Goal: Find contact information: Find contact information

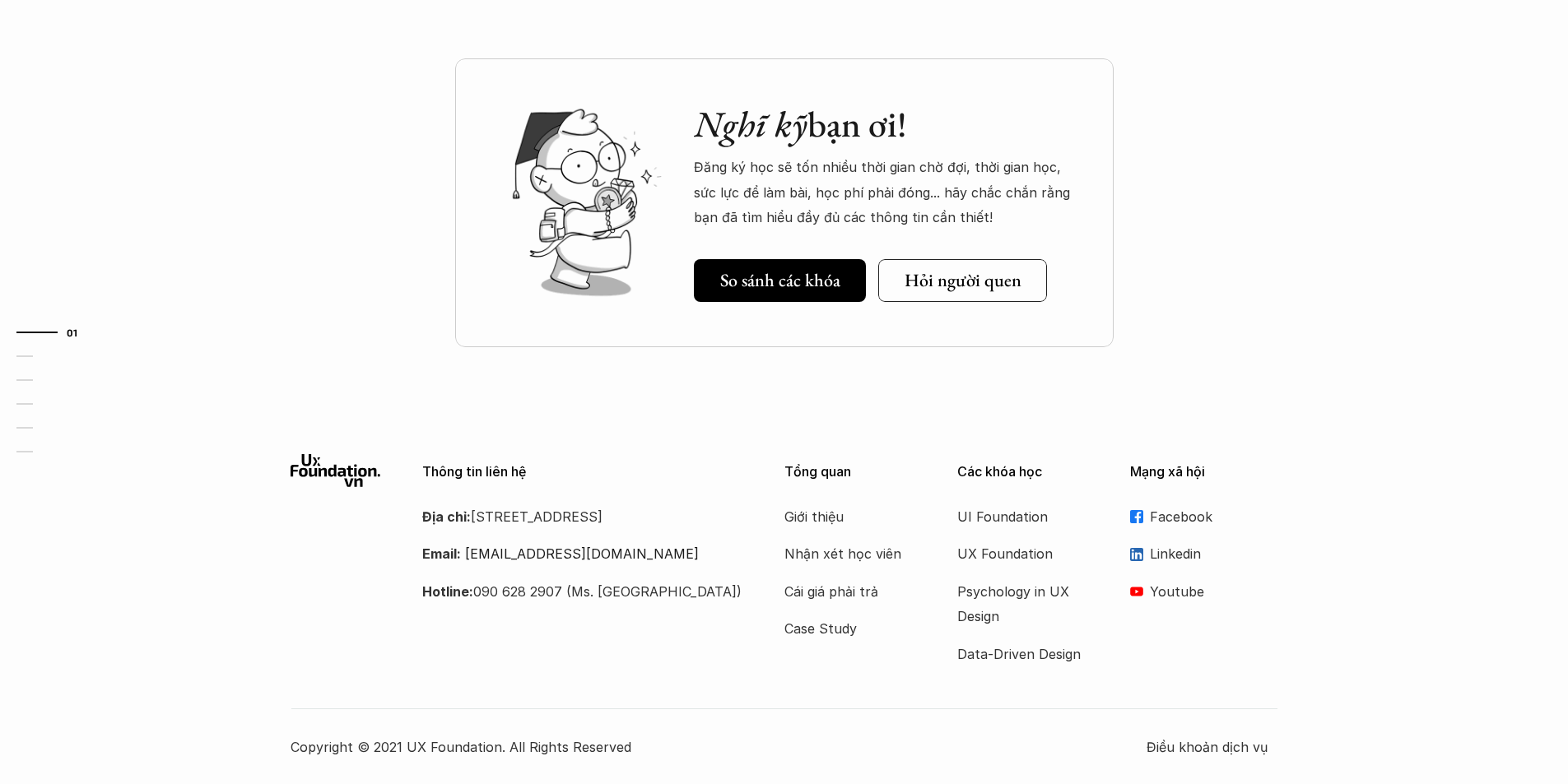
scroll to position [5729, 0]
drag, startPoint x: 533, startPoint y: 513, endPoint x: 553, endPoint y: 536, distance: 29.7
click at [553, 529] on p "Địa chỉ: [STREET_ADDRESS]" at bounding box center [582, 516] width 321 height 25
copy p "số [GEOGRAPHIC_DATA], [GEOGRAPHIC_DATA], [GEOGRAPHIC_DATA]"
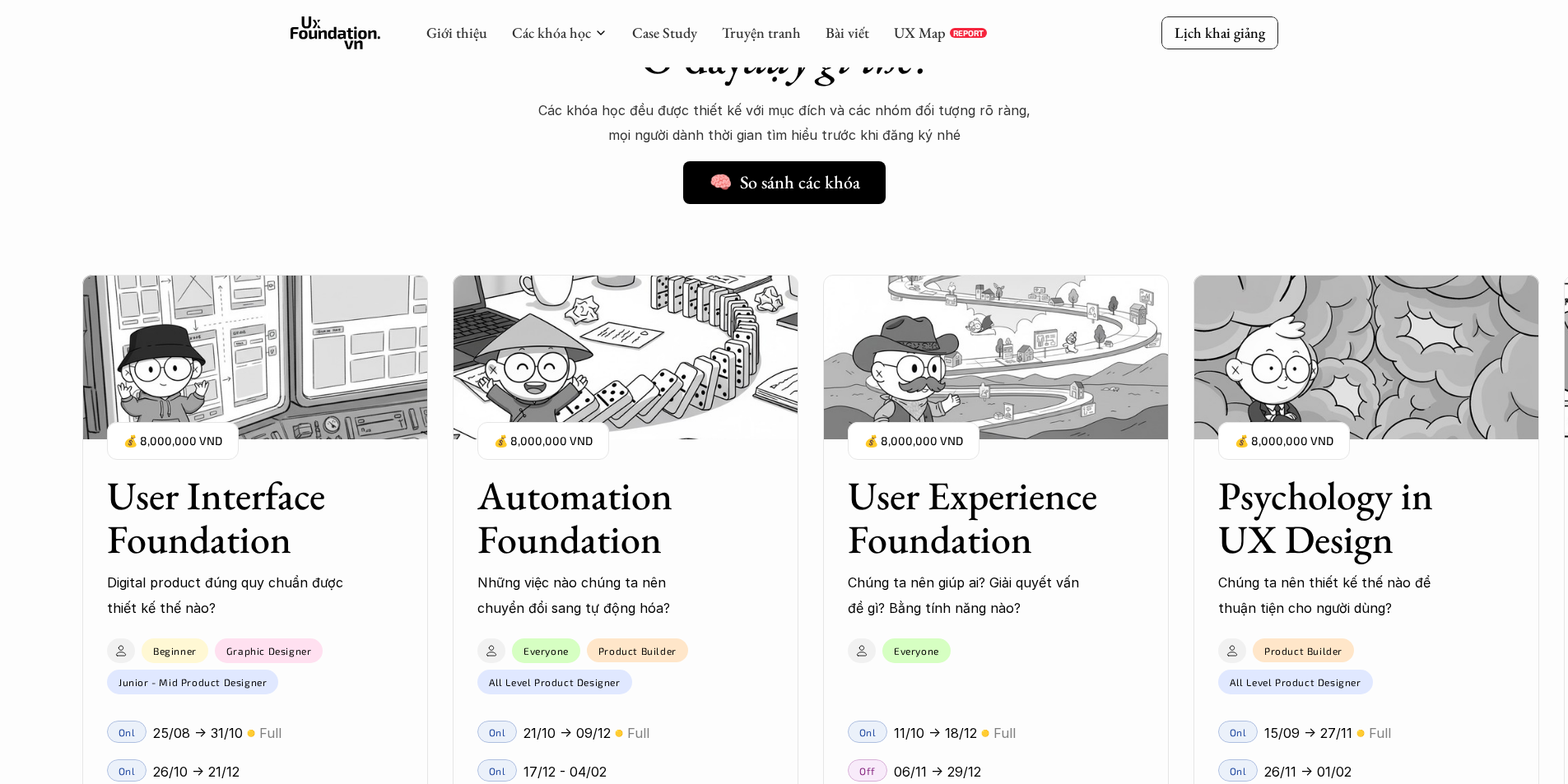
scroll to position [600, 0]
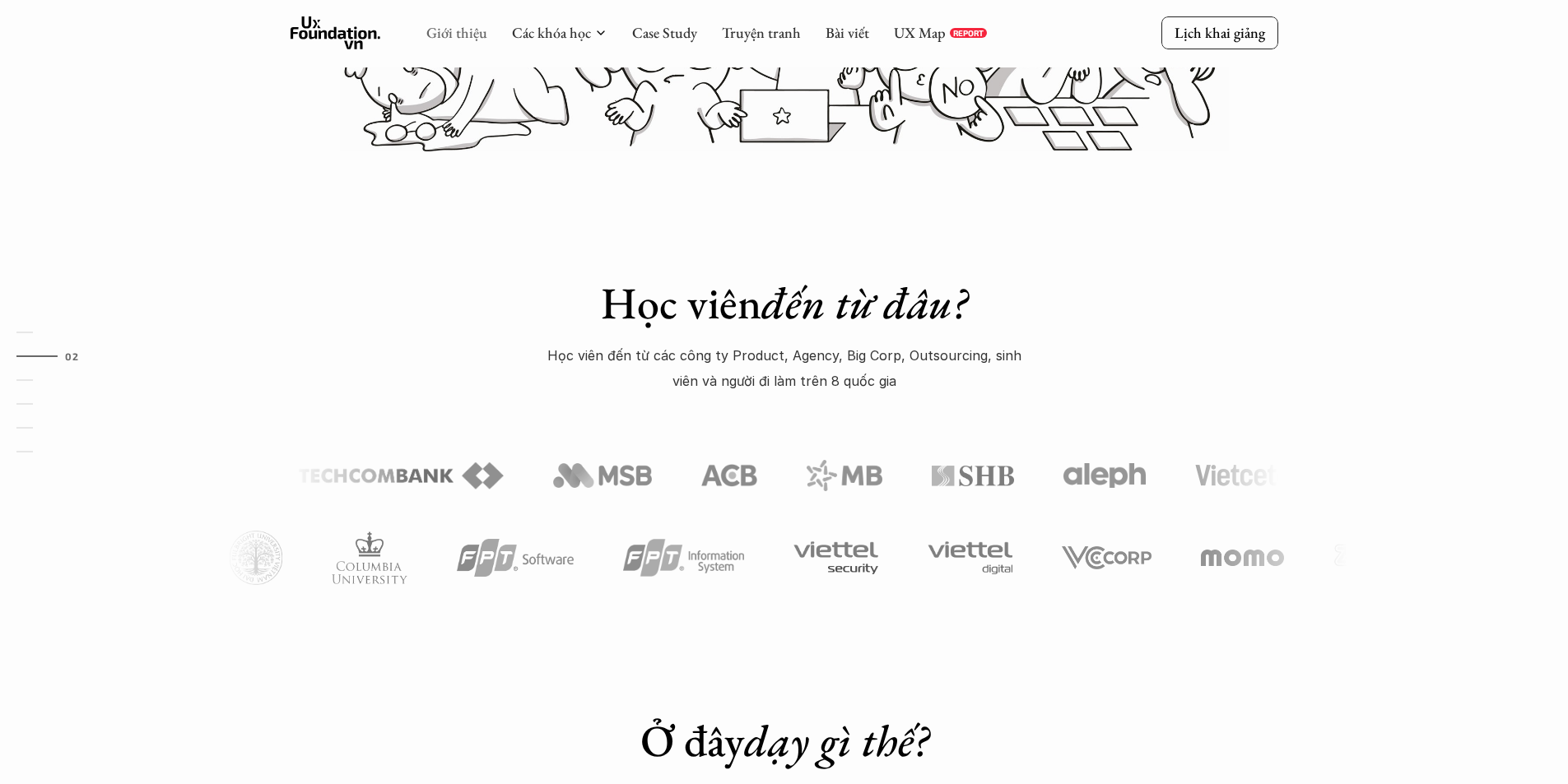
click at [472, 37] on link "Giới thiệu" at bounding box center [456, 32] width 61 height 19
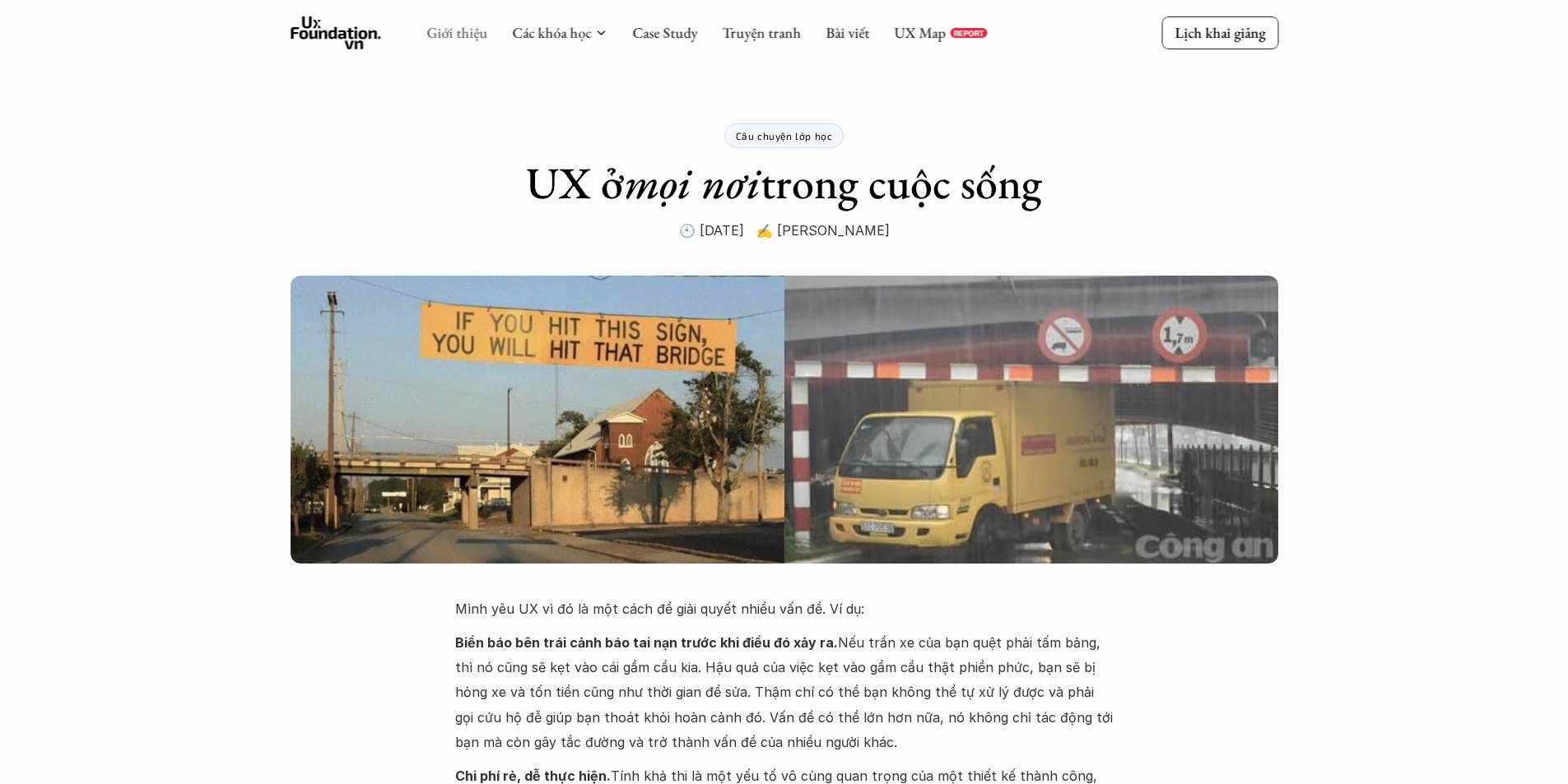
click at [477, 35] on link "Giới thiệu" at bounding box center [456, 32] width 61 height 19
click at [379, 41] on icon at bounding box center [335, 32] width 91 height 33
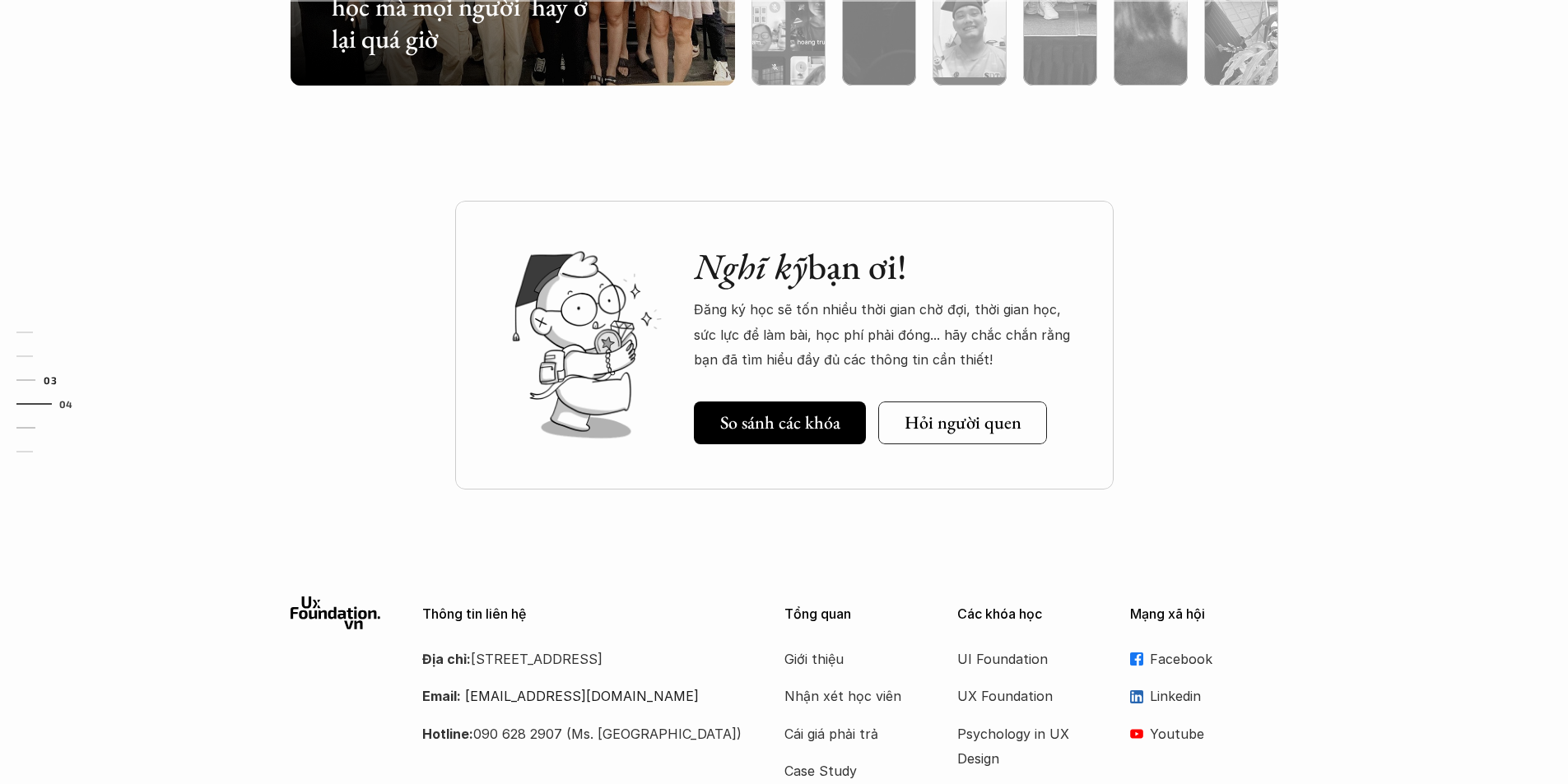
scroll to position [5729, 0]
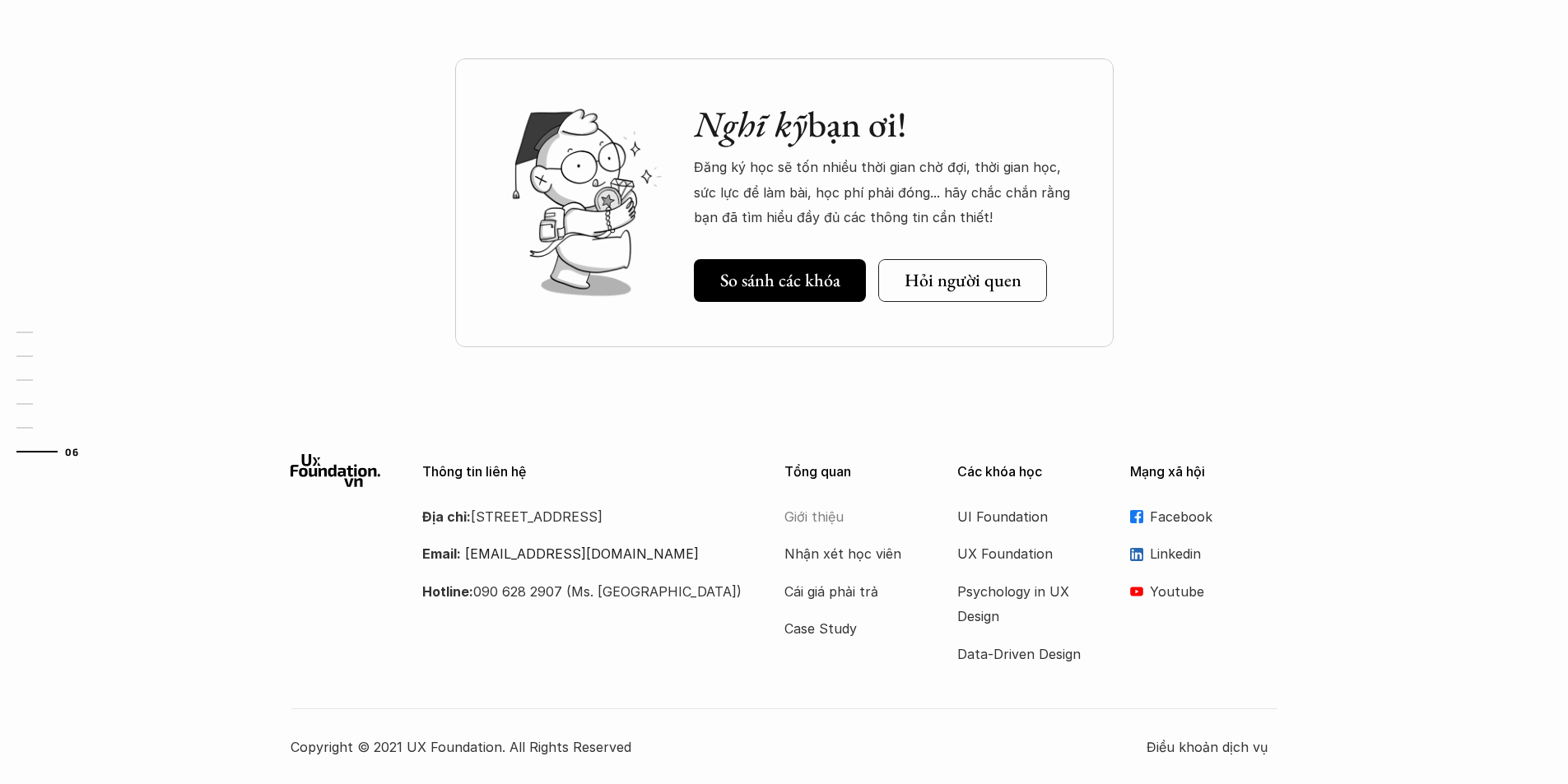
click at [827, 519] on p "Giới thiệu" at bounding box center [850, 516] width 132 height 25
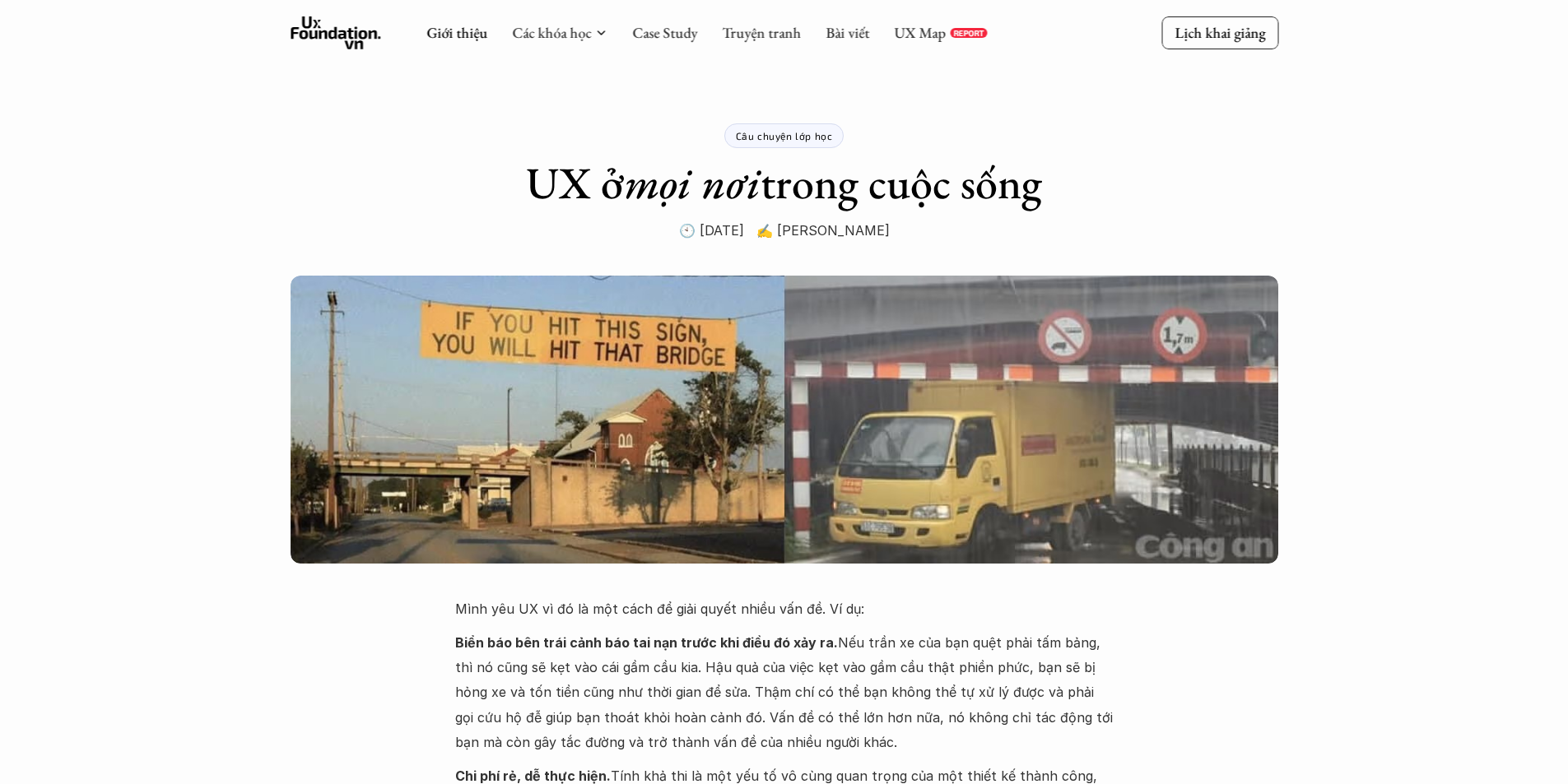
drag, startPoint x: 779, startPoint y: 227, endPoint x: 934, endPoint y: 231, distance: 154.8
click at [934, 231] on div "Câu chuyện lớp học UX ở mọi nơi trong cuộc sống 🕙 [DATE] ✍️ [PERSON_NAME]" at bounding box center [784, 121] width 658 height 243
copy p "[PERSON_NAME]"
